Goal: Task Accomplishment & Management: Manage account settings

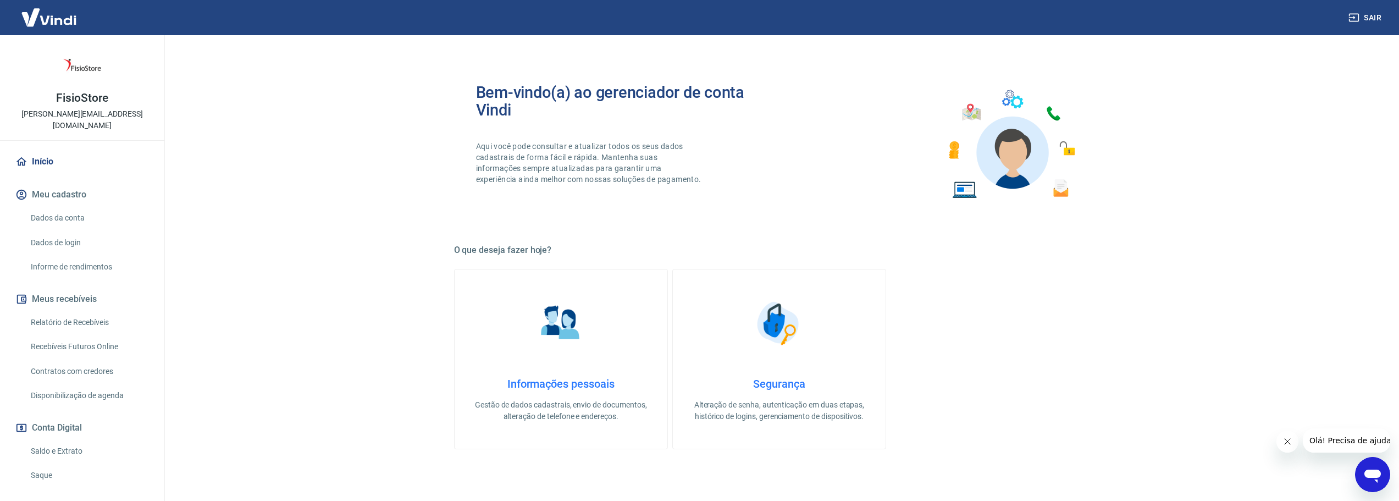
click at [56, 441] on link "Saldo e Extrato" at bounding box center [88, 451] width 125 height 23
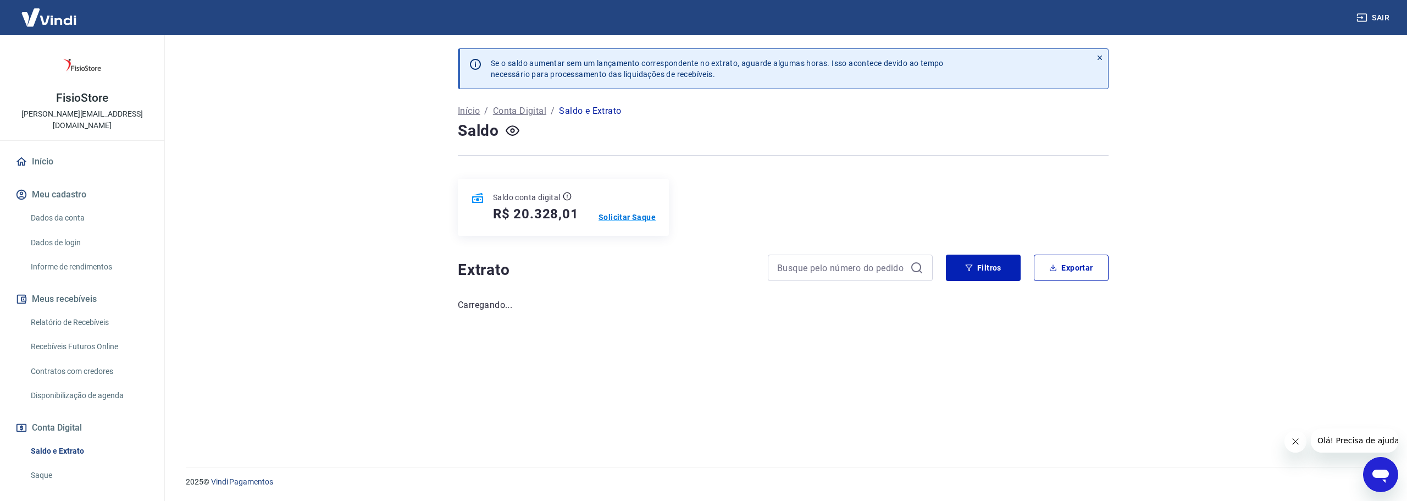
click at [640, 217] on p "Solicitar Saque" at bounding box center [627, 217] width 57 height 11
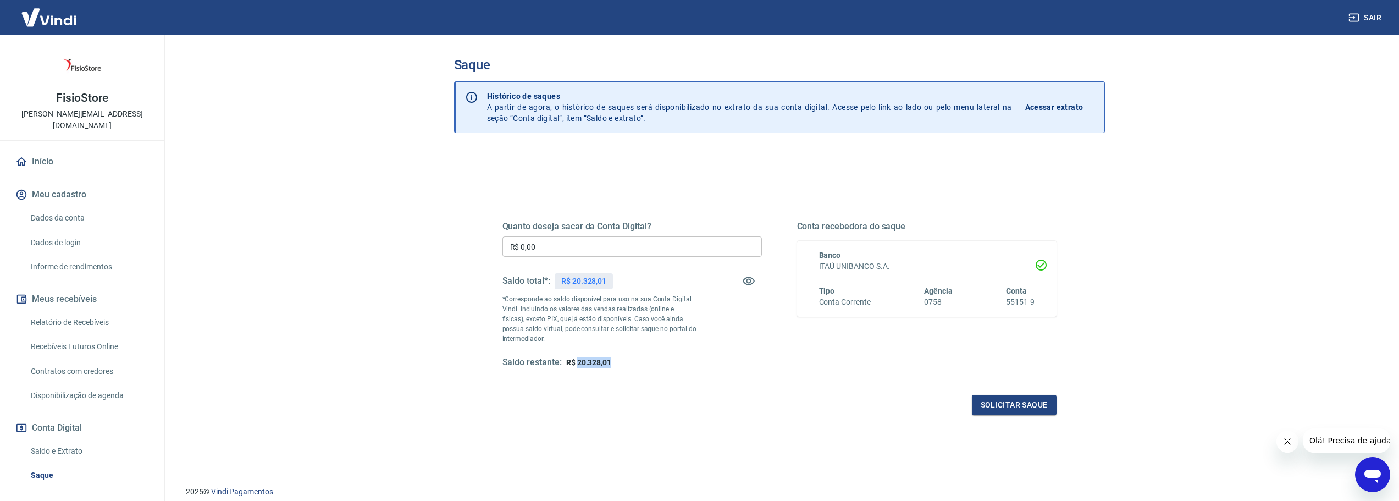
drag, startPoint x: 616, startPoint y: 363, endPoint x: 577, endPoint y: 365, distance: 39.1
click at [577, 365] on div "Saldo restante: R$ 20.328,01" at bounding box center [631, 363] width 259 height 12
click at [560, 243] on input "R$ 0,00" at bounding box center [631, 246] width 259 height 20
paste input "text"
drag, startPoint x: 562, startPoint y: 246, endPoint x: 395, endPoint y: 244, distance: 167.7
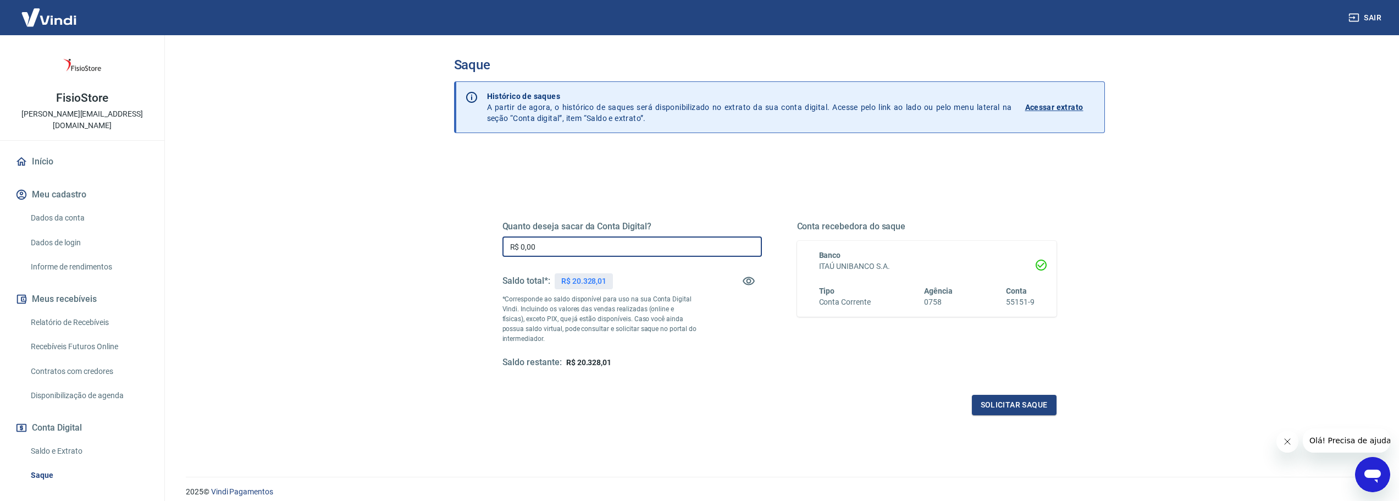
click at [395, 244] on main "Saque Histórico de saques A partir de agora, o histórico de saques será disponi…" at bounding box center [779, 268] width 1240 height 466
paste input "20.328,01"
type input "R$ 20.328,01"
click at [1030, 408] on button "Solicitar saque" at bounding box center [1014, 405] width 85 height 20
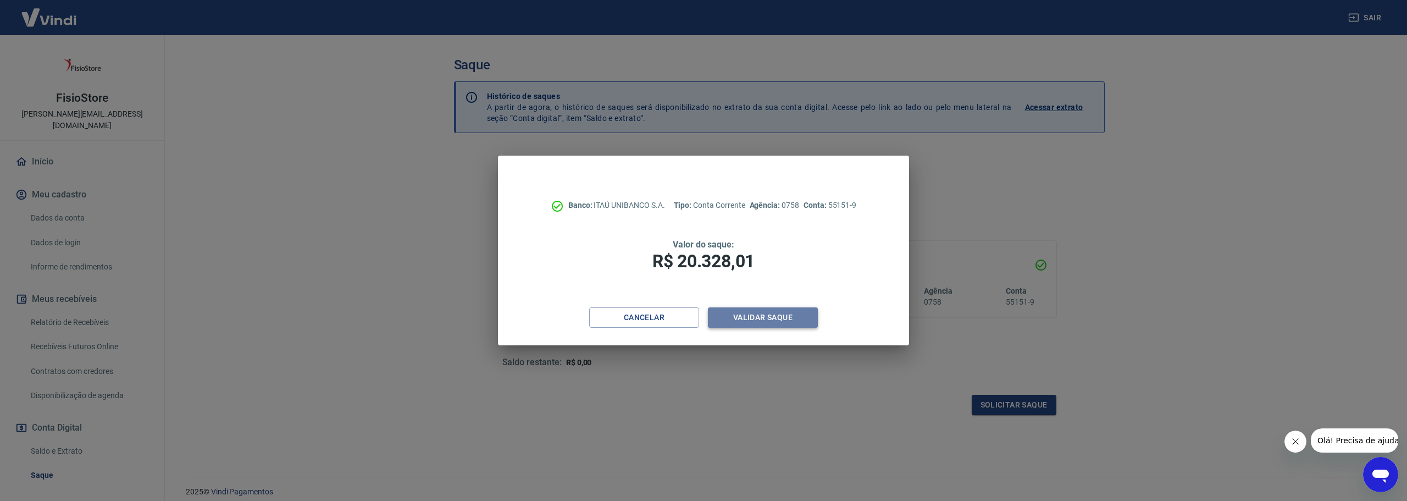
click at [767, 317] on button "Validar saque" at bounding box center [763, 317] width 110 height 20
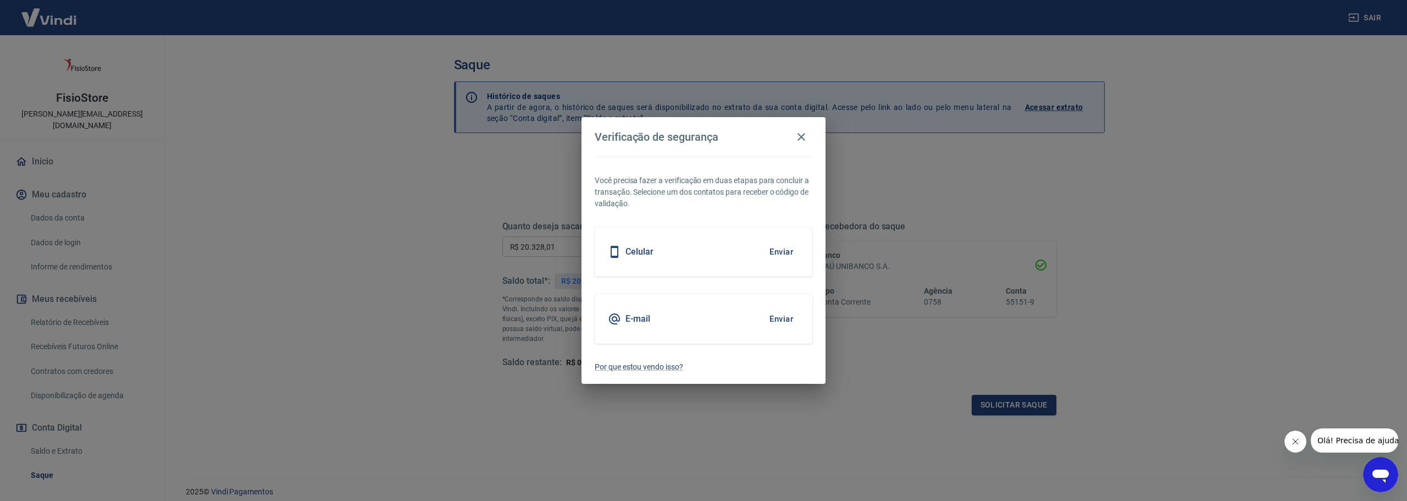
click at [781, 318] on button "Enviar" at bounding box center [781, 318] width 36 height 23
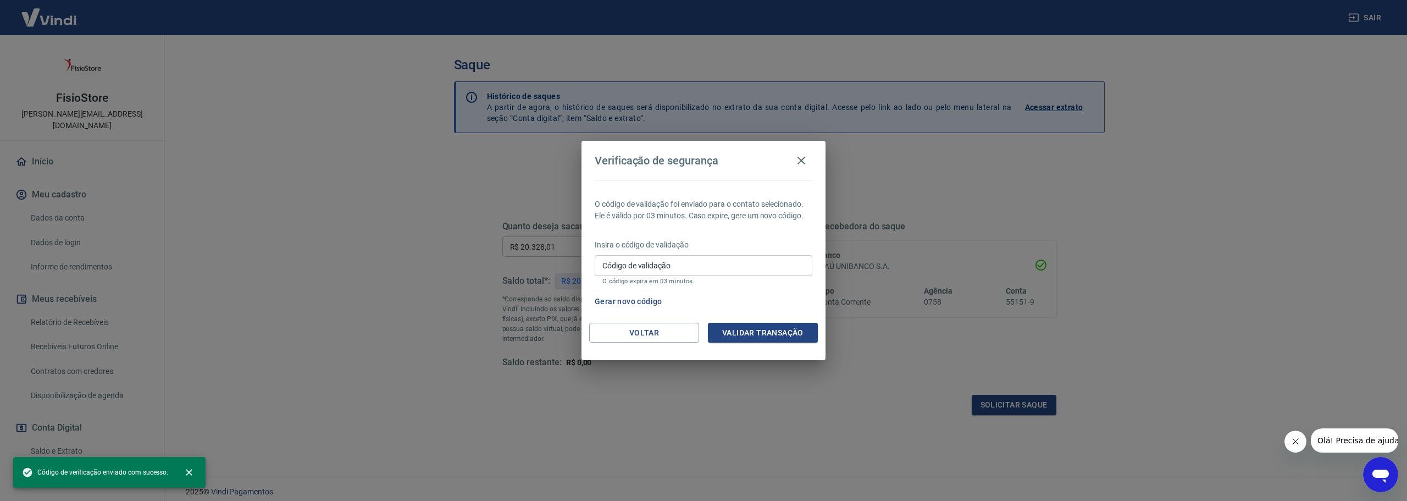
click at [661, 263] on div "Código de validação Código de validação O código expira em 03 minutos." at bounding box center [704, 270] width 218 height 30
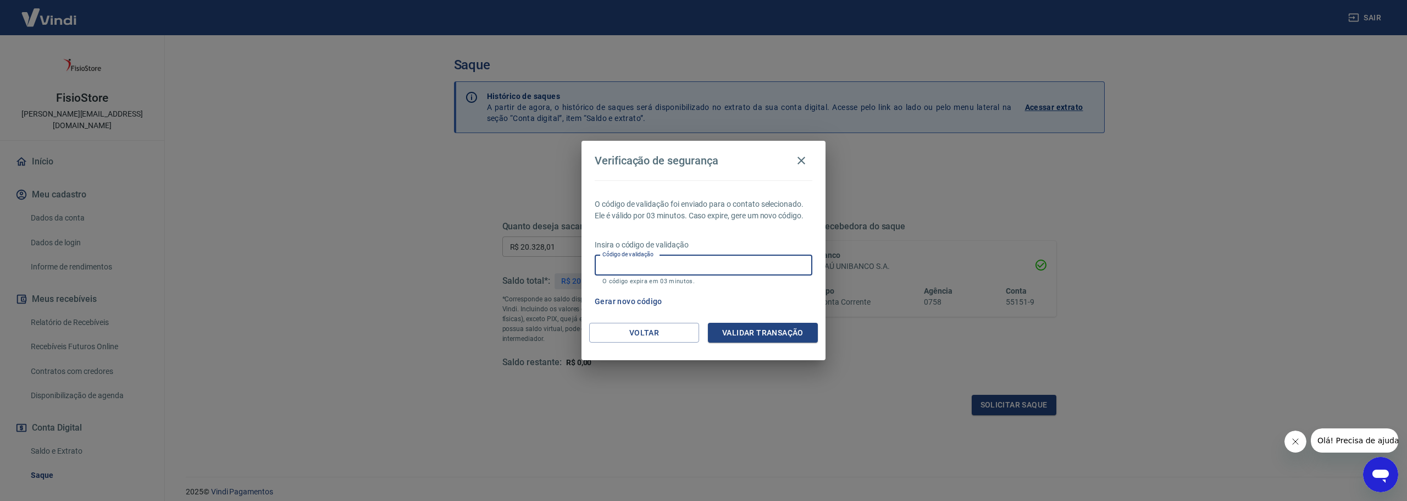
paste input "184651"
type input "184651"
click at [744, 335] on button "Validar transação" at bounding box center [763, 333] width 110 height 20
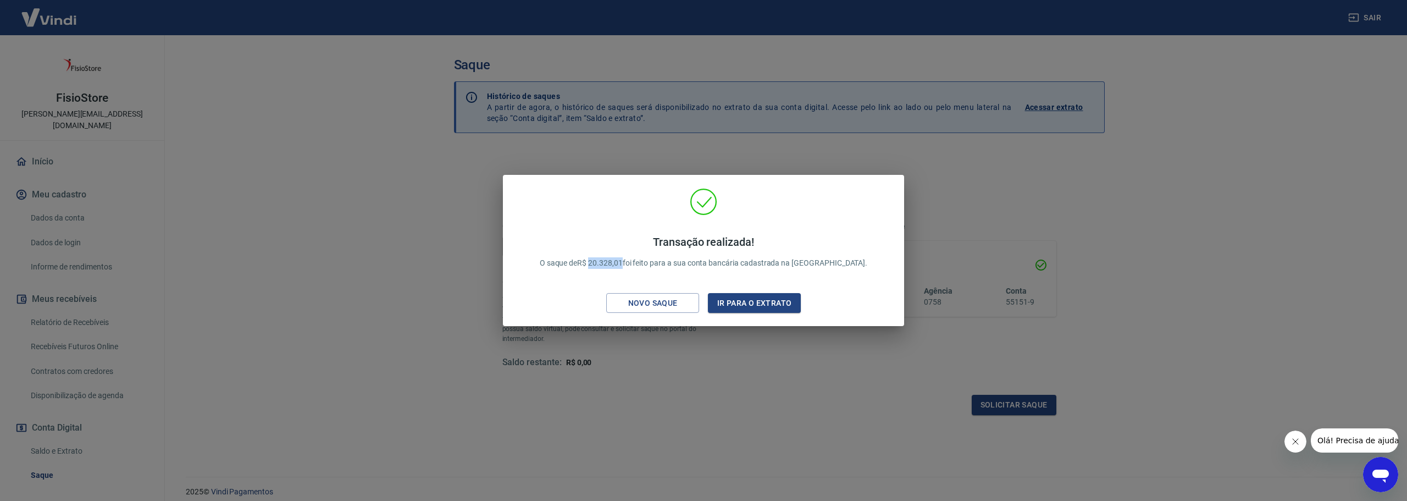
drag, startPoint x: 618, startPoint y: 264, endPoint x: 650, endPoint y: 260, distance: 32.1
click at [650, 260] on p "Transação realizada! O saque de R$ 20.328,01 foi feito para a sua conta bancári…" at bounding box center [704, 252] width 328 height 34
copy p "20.328,01"
